Goal: Task Accomplishment & Management: Use online tool/utility

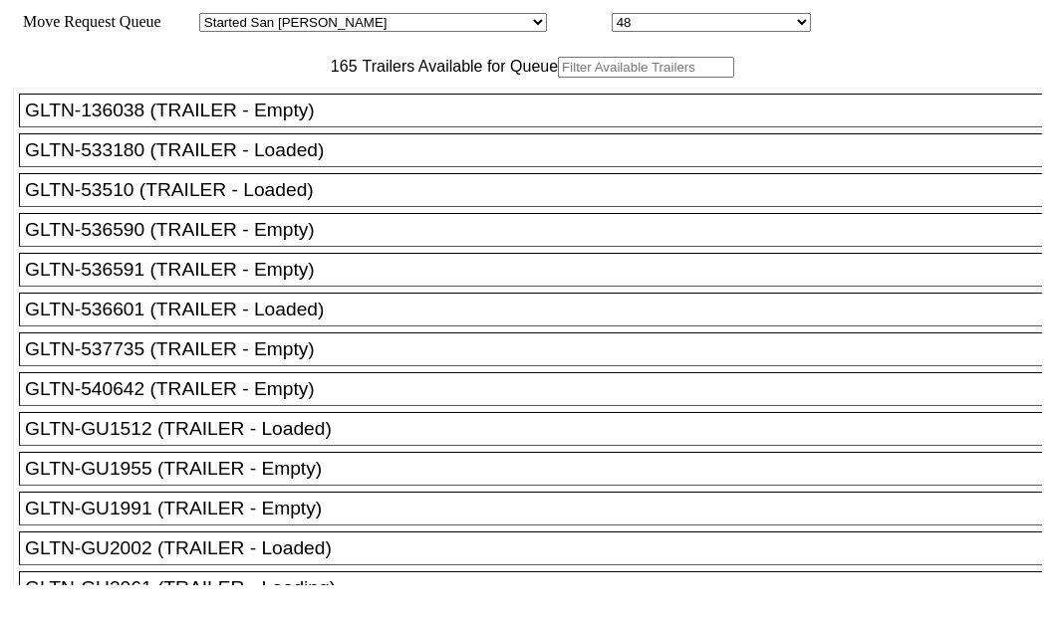
click at [558, 78] on input "text" at bounding box center [646, 67] width 176 height 21
paste input "XPOU421404"
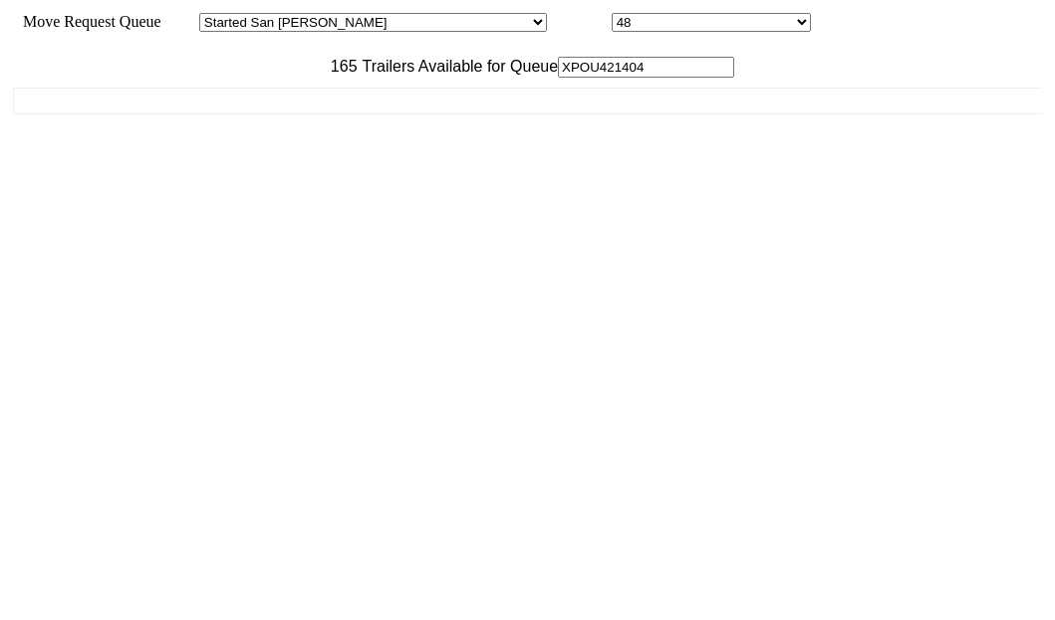
type input "XPOU42140"
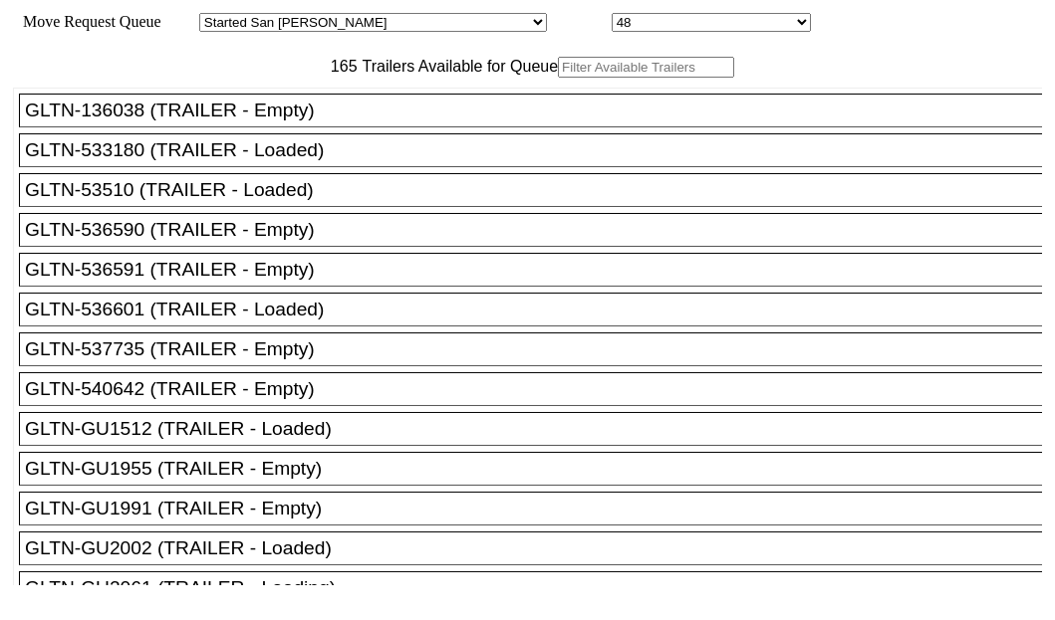
click at [558, 78] on input "text" at bounding box center [646, 67] width 176 height 21
paste input "XPOU421404"
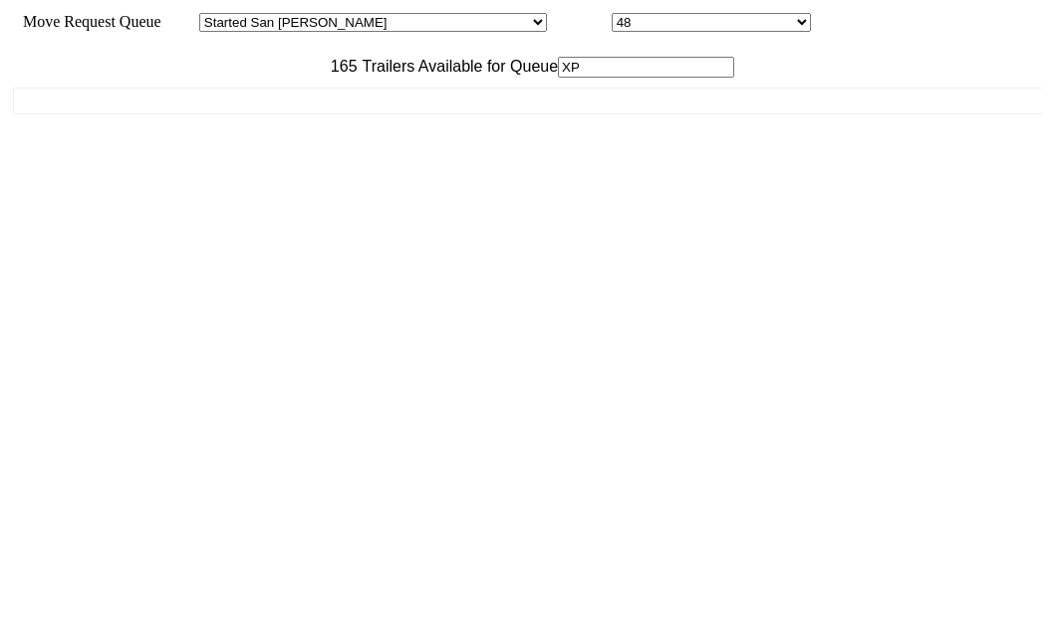
type input "X"
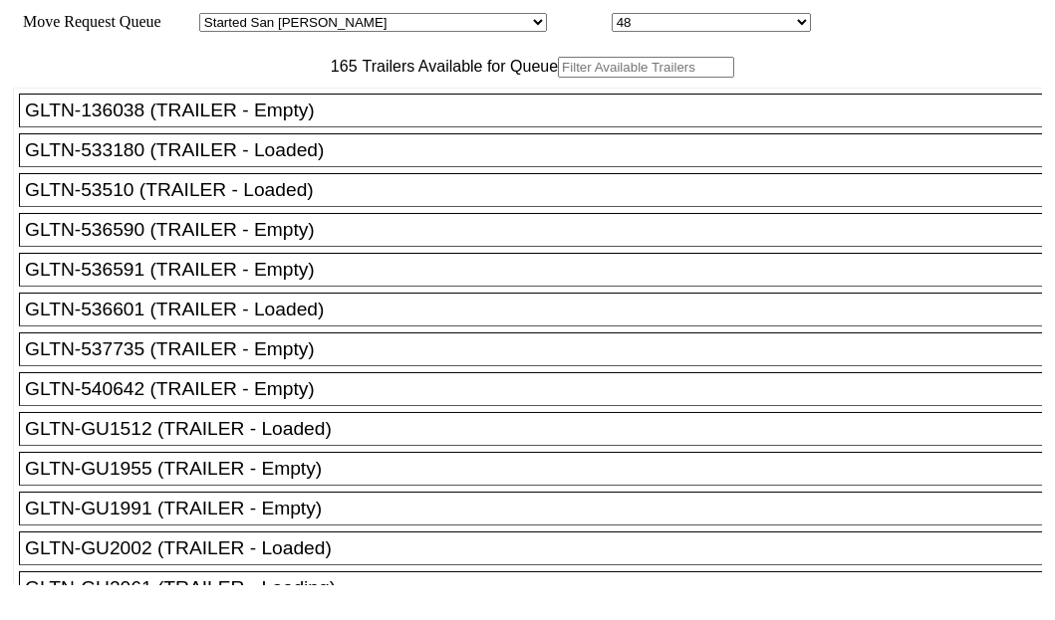
click at [558, 78] on input "text" at bounding box center [646, 67] width 176 height 21
paste input "XPOU421404"
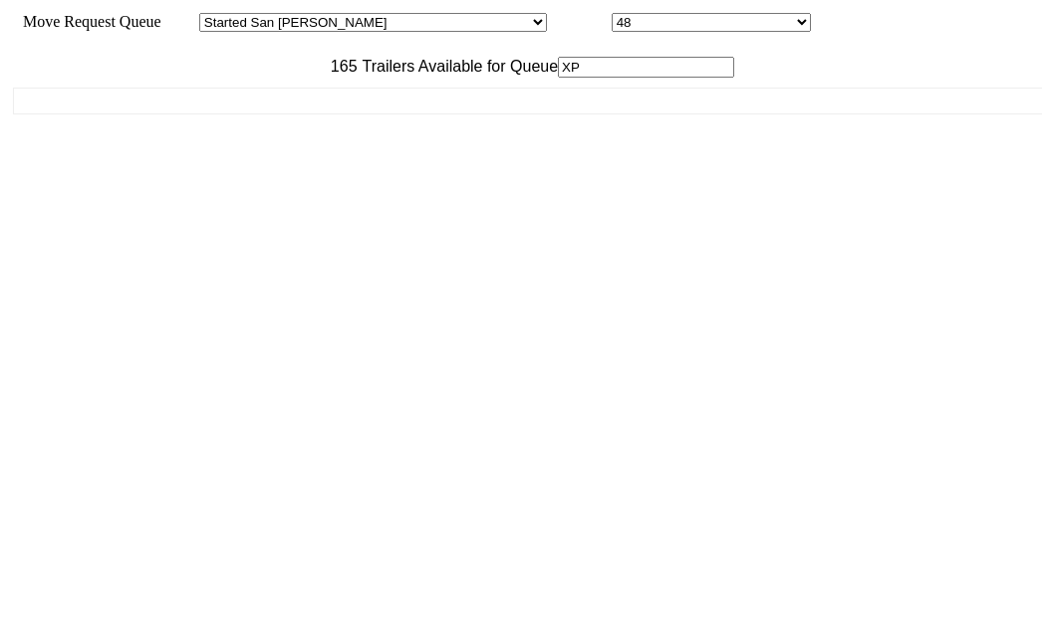
type input "X"
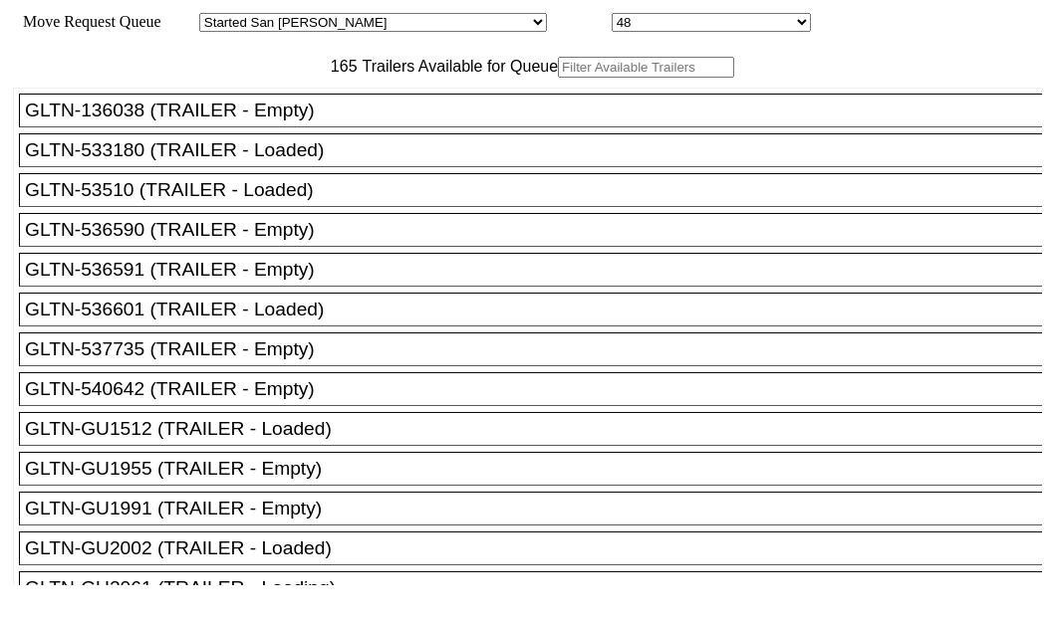
click at [558, 78] on input "text" at bounding box center [646, 67] width 176 height 21
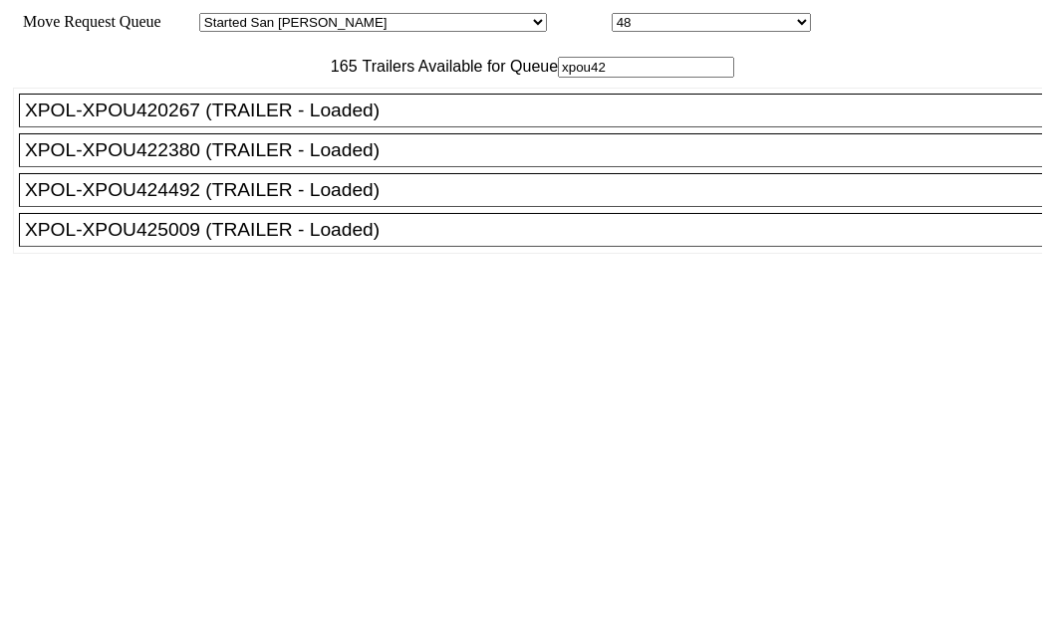
type input "xpou42"
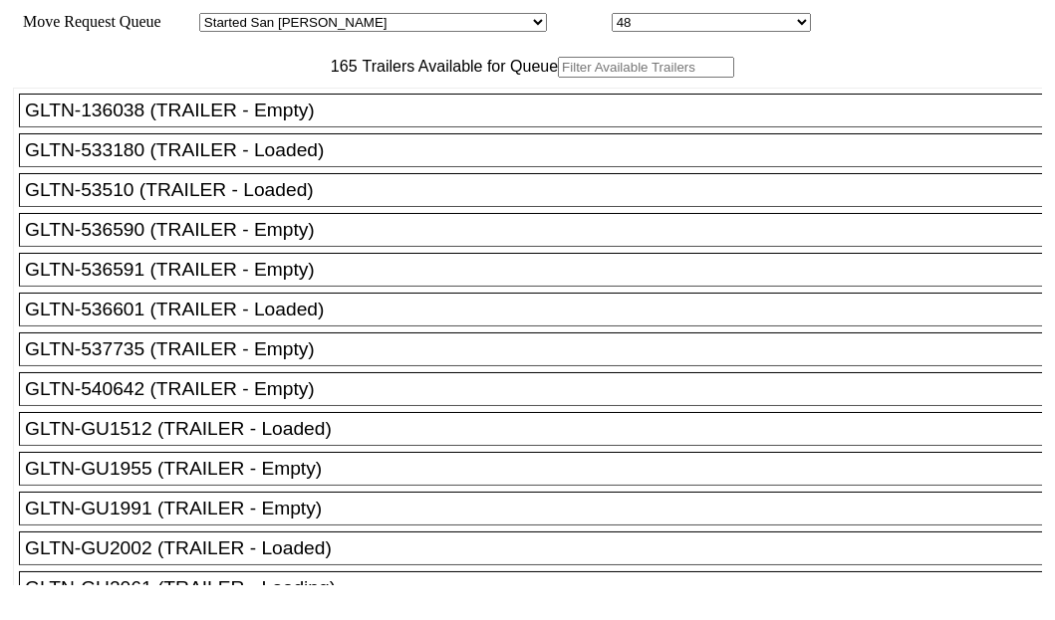
click at [558, 78] on input "text" at bounding box center [646, 67] width 176 height 21
paste input "XPOU422380"
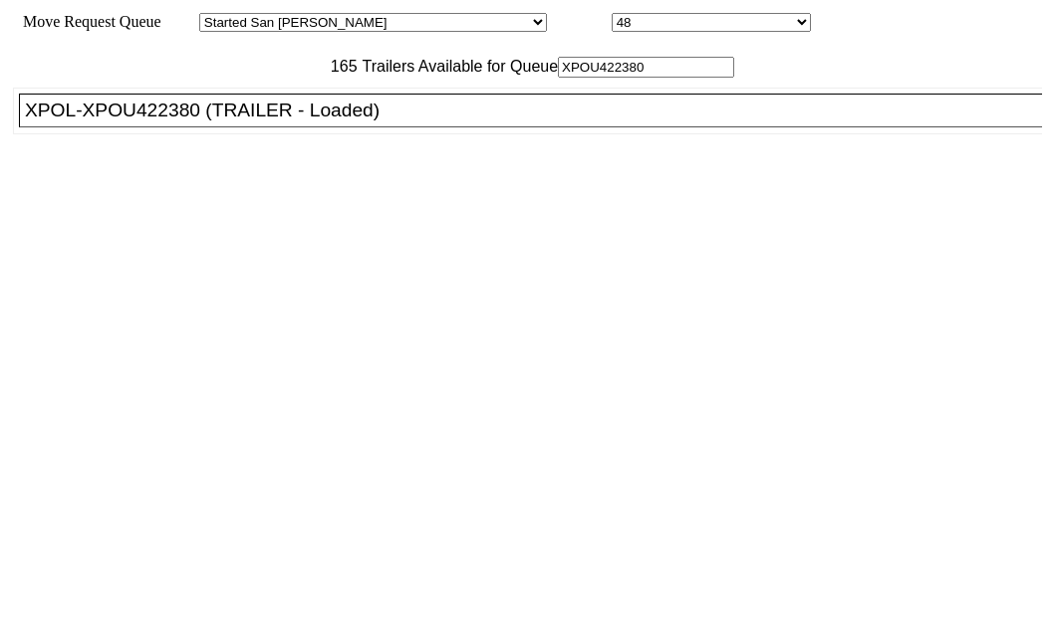
type input "XPOU422380"
click at [109, 121] on div "XPOL-XPOU422380 (TRAILER - Loaded)" at bounding box center [539, 111] width 1029 height 22
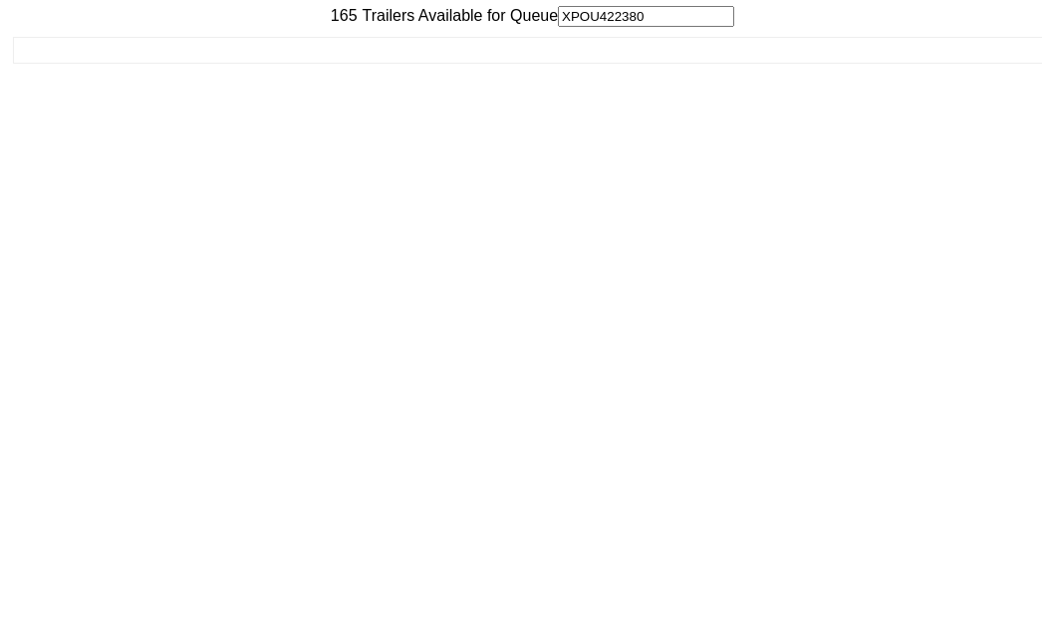
scroll to position [80, 0]
